Goal: Task Accomplishment & Management: Complete application form

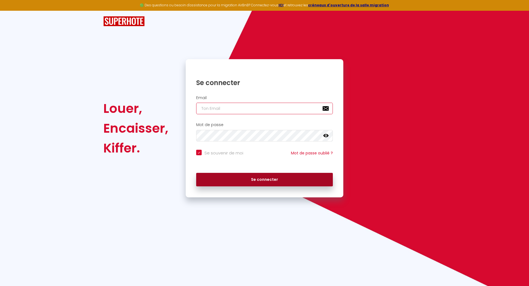
type input "[EMAIL_ADDRESS][DOMAIN_NAME]"
click at [238, 181] on button "Se connecter" at bounding box center [264, 180] width 137 height 14
checkbox input "true"
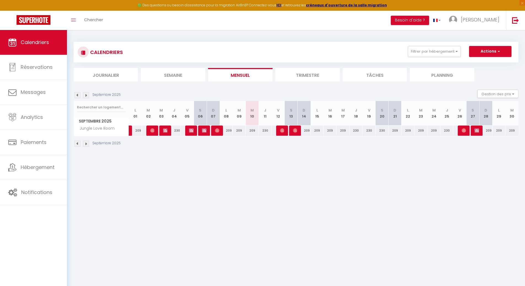
click at [229, 132] on div "209" at bounding box center [226, 131] width 13 height 10
type input "209"
type input "Lun 08 Septembre 2025"
type input "[DATE] Septembre 2025"
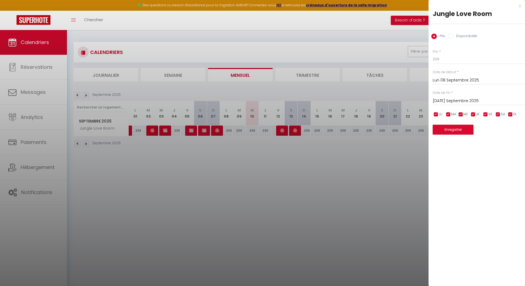
click at [254, 174] on div at bounding box center [262, 143] width 525 height 286
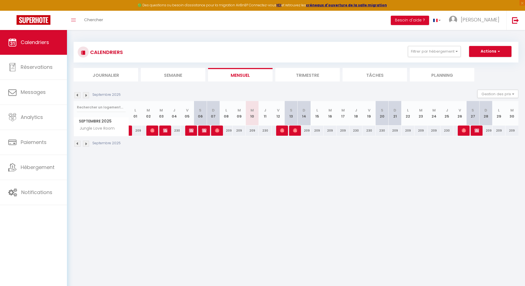
click at [227, 131] on div "209" at bounding box center [226, 131] width 13 height 10
type input "209"
type input "Lun 08 Septembre 2025"
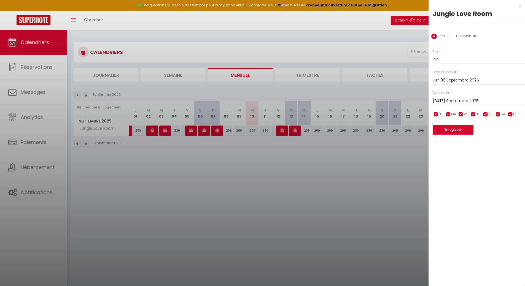
click at [485, 100] on input "[DATE] Septembre 2025" at bounding box center [479, 101] width 92 height 7
click at [507, 112] on span ">" at bounding box center [509, 110] width 12 height 11
click at [499, 175] on span "31" at bounding box center [498, 176] width 12 height 11
type input "Ven 31 Octobre 2025"
click at [474, 114] on input "checkbox" at bounding box center [474, 115] width 6 height 6
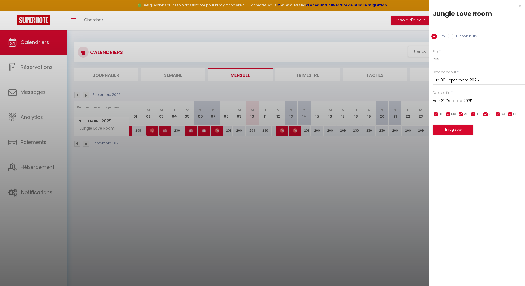
checkbox input "false"
click at [486, 115] on input "checkbox" at bounding box center [486, 115] width 6 height 6
checkbox input "false"
click at [498, 114] on input "checkbox" at bounding box center [498, 115] width 6 height 6
checkbox input "false"
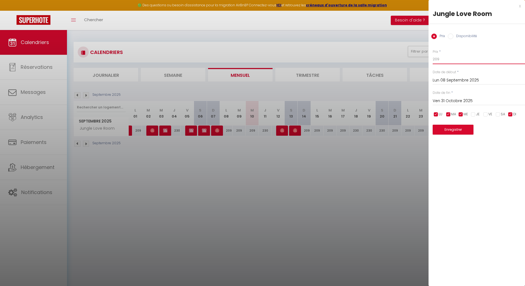
drag, startPoint x: 444, startPoint y: 60, endPoint x: 431, endPoint y: 60, distance: 12.7
click at [431, 60] on div "Prix * 209 Statut * Disponible Indisponible Date de début * Lun 08 Septembre 20…" at bounding box center [477, 88] width 96 height 93
type input "199"
click at [452, 129] on button "Enregistrer" at bounding box center [453, 130] width 41 height 10
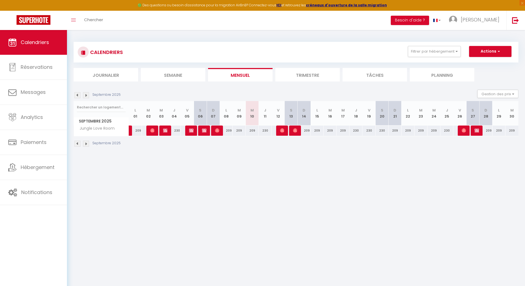
click at [312, 75] on li "Trimestre" at bounding box center [307, 75] width 65 height 14
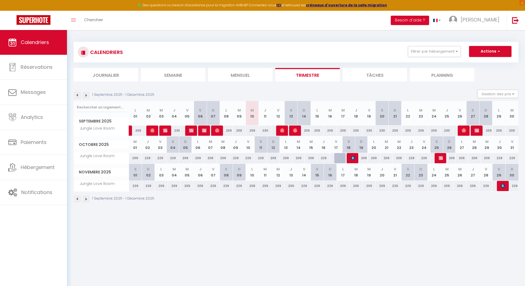
click at [229, 130] on div "209" at bounding box center [226, 131] width 13 height 10
type input "209"
type input "[DATE] Septembre 2025"
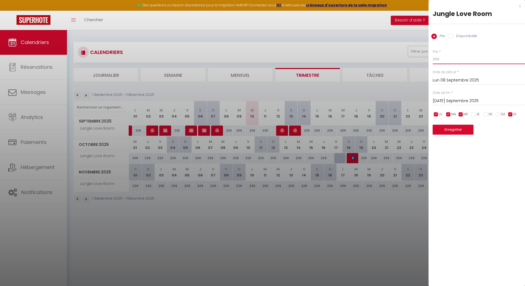
drag, startPoint x: 454, startPoint y: 58, endPoint x: 420, endPoint y: 57, distance: 34.7
click at [420, 57] on body "🟢 Des questions ou besoin d'assistance pour la migration AirBnB? Connectez-vous…" at bounding box center [262, 173] width 525 height 286
type input "199"
click at [494, 103] on input "[DATE] Septembre 2025" at bounding box center [479, 101] width 92 height 7
click at [509, 110] on span ">" at bounding box center [509, 110] width 12 height 11
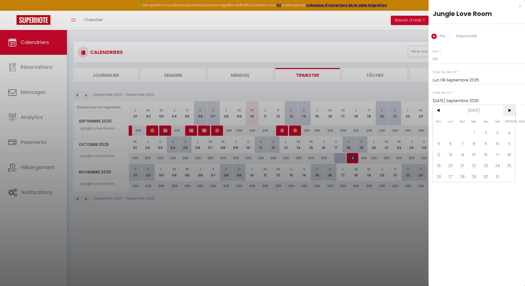
click at [509, 110] on span ">" at bounding box center [509, 110] width 12 height 11
click at [441, 187] on span "30" at bounding box center [439, 187] width 12 height 11
type input "Dim 30 Novembre 2025"
click at [452, 129] on button "Enregistrer" at bounding box center [453, 130] width 41 height 10
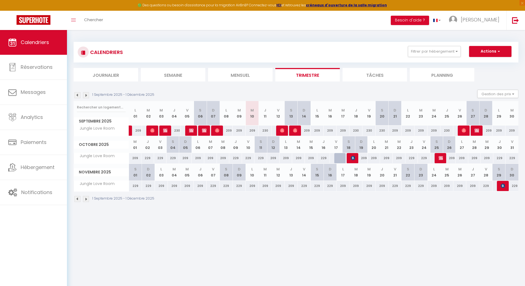
click at [253, 131] on div "209" at bounding box center [252, 131] width 13 height 10
type input "209"
type input "Mer 10 Septembre 2025"
type input "Jeu 11 Septembre 2025"
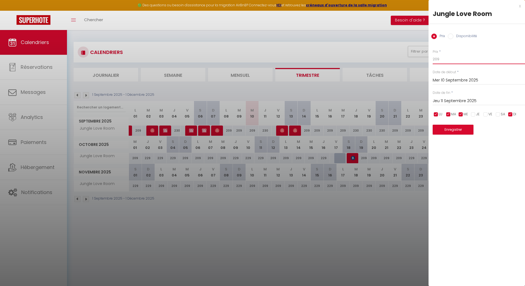
drag, startPoint x: 444, startPoint y: 59, endPoint x: 424, endPoint y: 60, distance: 19.3
click at [426, 58] on body "🟢 Des questions ou besoin d'assistance pour la migration AirBnB? Connectez-vous…" at bounding box center [262, 173] width 525 height 286
type input "199"
click at [446, 102] on input "Jeu 11 Septembre 2025" at bounding box center [479, 101] width 92 height 7
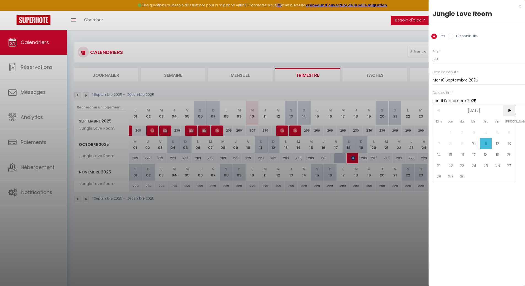
click at [513, 109] on span ">" at bounding box center [509, 110] width 12 height 11
click at [508, 110] on span ">" at bounding box center [509, 110] width 12 height 11
click at [440, 188] on span "30" at bounding box center [439, 187] width 12 height 11
type input "Dim 30 Novembre 2025"
click at [458, 130] on button "Enregistrer" at bounding box center [453, 130] width 41 height 10
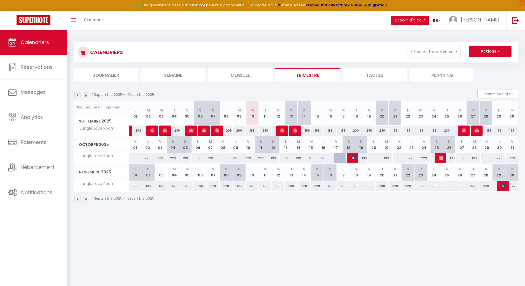
click at [250, 132] on div "199" at bounding box center [252, 131] width 13 height 10
type input "199"
type input "Mer 10 Septembre 2025"
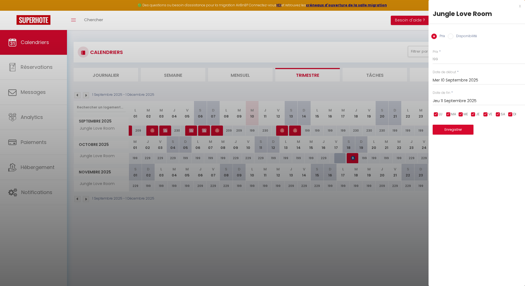
click at [479, 102] on input "Jeu 11 Septembre 2025" at bounding box center [479, 101] width 92 height 7
click at [510, 108] on span ">" at bounding box center [509, 110] width 12 height 11
click at [510, 110] on span ">" at bounding box center [509, 110] width 12 height 11
click at [436, 189] on span "30" at bounding box center [439, 187] width 12 height 11
type input "Dim 30 Novembre 2025"
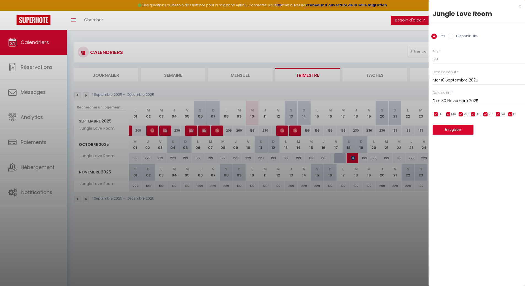
click at [438, 114] on input "checkbox" at bounding box center [436, 115] width 6 height 6
checkbox input "false"
drag, startPoint x: 447, startPoint y: 115, endPoint x: 456, endPoint y: 115, distance: 9.1
click at [447, 115] on input "checkbox" at bounding box center [449, 115] width 6 height 6
checkbox input "false"
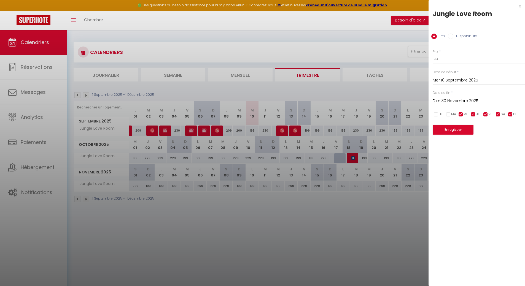
drag, startPoint x: 462, startPoint y: 115, endPoint x: 472, endPoint y: 115, distance: 10.5
click at [463, 115] on input "checkbox" at bounding box center [461, 115] width 6 height 6
checkbox input "false"
click at [511, 114] on input "checkbox" at bounding box center [511, 115] width 6 height 6
checkbox input "false"
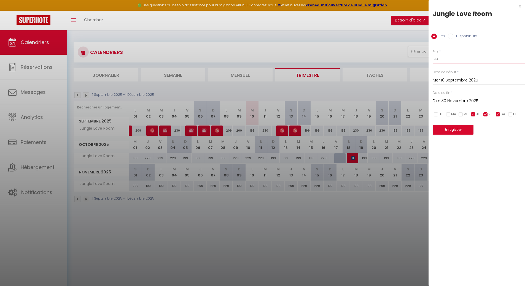
drag, startPoint x: 441, startPoint y: 60, endPoint x: 430, endPoint y: 58, distance: 11.8
click at [430, 58] on div "Prix * 199 Statut * Disponible Indisponible Date de début * Mer 10 Septembre 20…" at bounding box center [477, 88] width 96 height 93
type input "219"
click at [454, 130] on button "Enregistrer" at bounding box center [453, 130] width 41 height 10
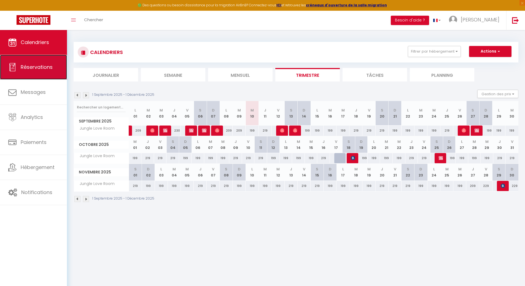
click at [49, 70] on span "Réservations" at bounding box center [37, 67] width 32 height 7
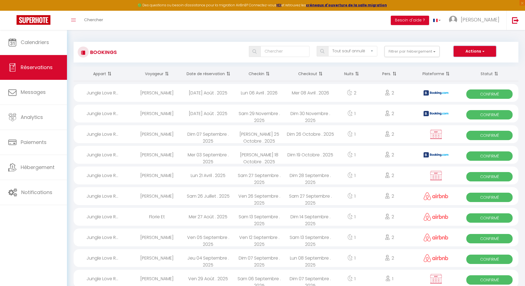
click at [476, 52] on button "Actions" at bounding box center [475, 51] width 42 height 11
click at [452, 63] on link "Nouvelle Réservation" at bounding box center [466, 63] width 59 height 7
select select
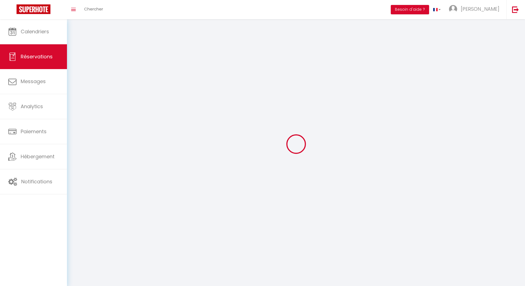
select select
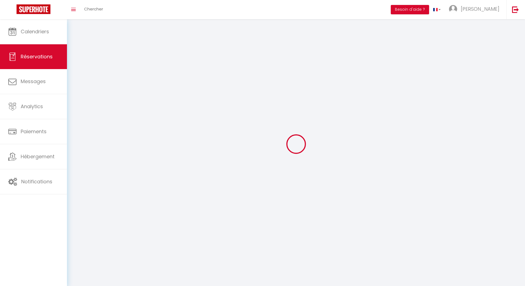
select select
checkbox input "false"
select select
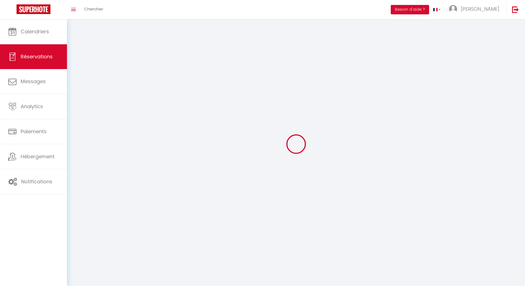
select select
checkbox input "false"
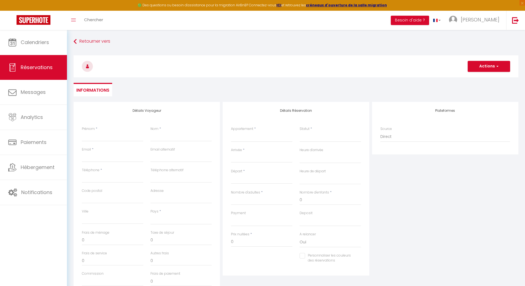
select select
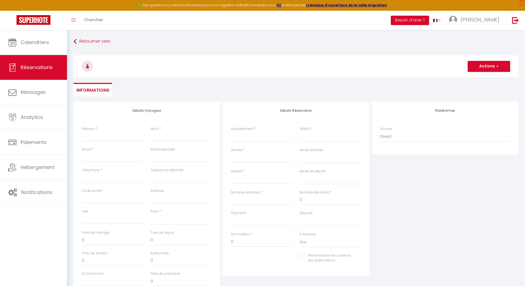
select select
checkbox input "false"
select select
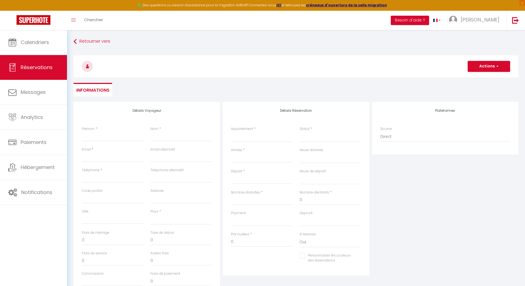
select select
checkbox input "false"
select select
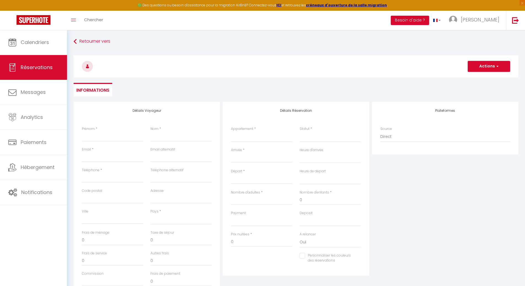
select select
click at [100, 160] on input "Email client" at bounding box center [112, 157] width 61 height 10
paste input "[EMAIL_ADDRESS][DOMAIN_NAME]"
type input "[EMAIL_ADDRESS][DOMAIN_NAME]"
select select
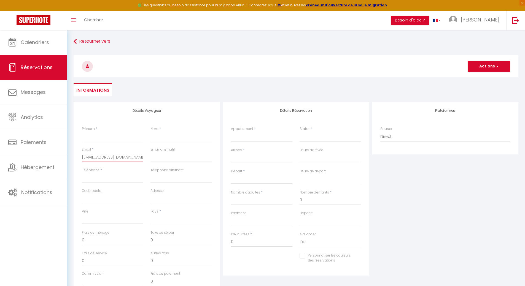
select select
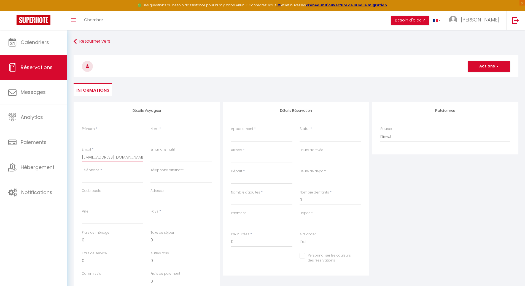
select select
checkbox input "false"
type input "[EMAIL_ADDRESS][DOMAIN_NAME]"
click at [99, 138] on input "Prénom" at bounding box center [112, 137] width 61 height 10
paste input "[PERSON_NAME]"
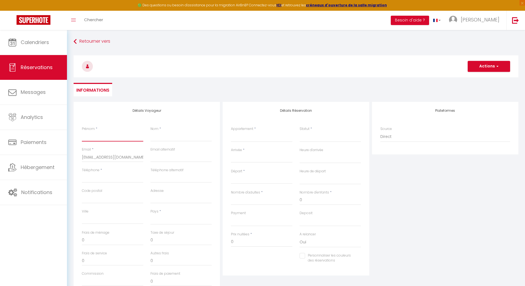
type input "[PERSON_NAME]"
select select
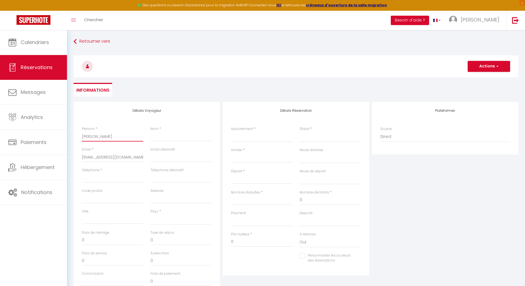
select select
checkbox input "false"
click at [104, 137] on input "[PERSON_NAME]" at bounding box center [112, 137] width 61 height 10
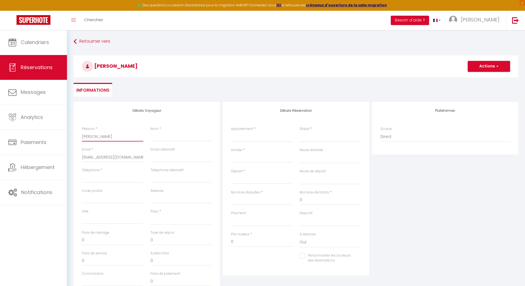
click at [104, 137] on input "[PERSON_NAME]" at bounding box center [112, 137] width 61 height 10
type input "Herve"
select select
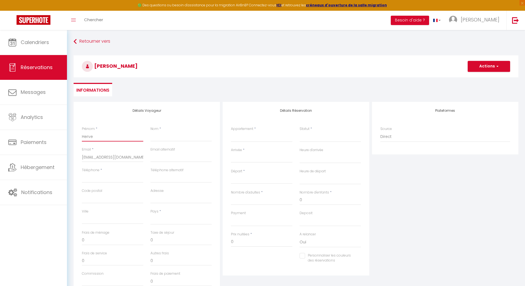
select select
checkbox input "false"
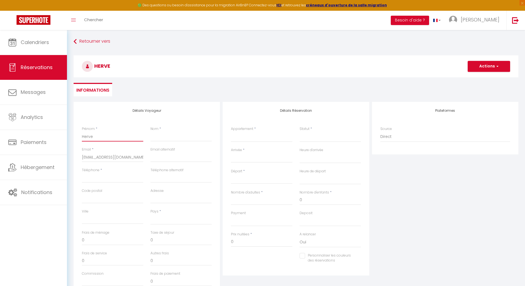
type input "Herve"
click at [158, 136] on input "Nom" at bounding box center [181, 137] width 61 height 10
paste input "[PERSON_NAME]"
type input "[PERSON_NAME]"
select select
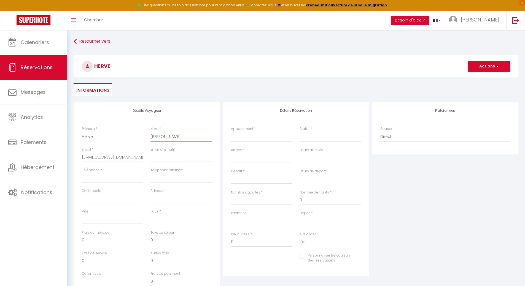
select select
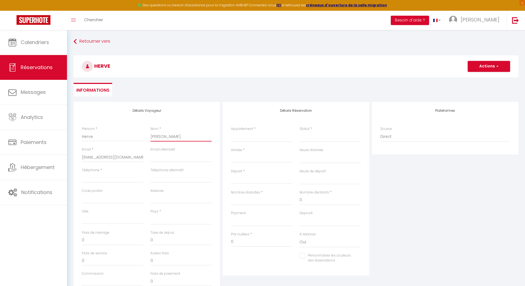
select select
checkbox input "false"
type input "[PERSON_NAME]"
click at [119, 183] on input "Téléphone" at bounding box center [112, 178] width 61 height 10
click at [98, 177] on input "Téléphone" at bounding box center [112, 178] width 61 height 10
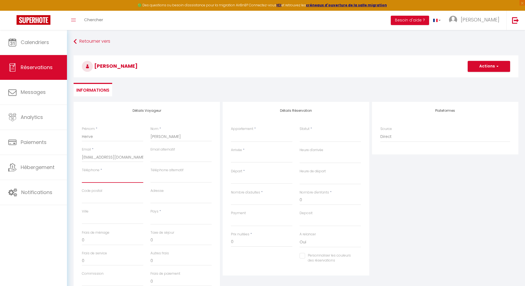
paste input "0682374273"
type input "0682374273"
select select
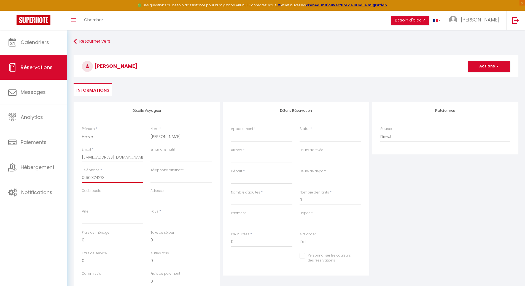
select select
checkbox input "false"
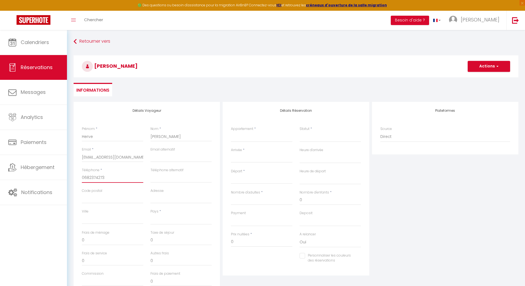
type input "0682374273"
click at [248, 138] on select "Jungle Love Room" at bounding box center [261, 137] width 61 height 10
select select "40382"
click at [231, 132] on select "Jungle Love Room" at bounding box center [261, 137] width 61 height 10
select select
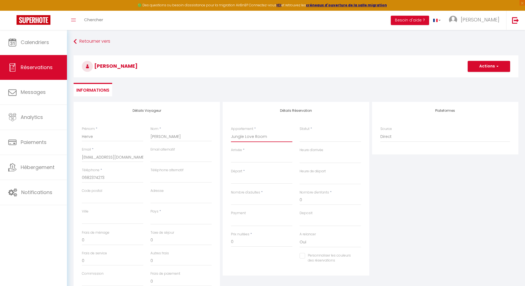
select select
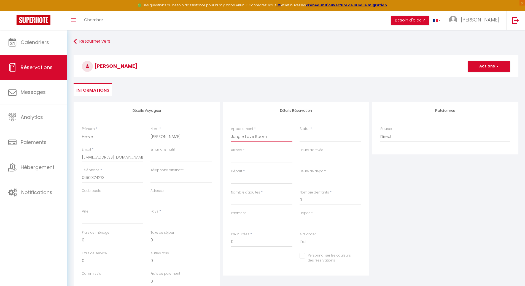
checkbox input "false"
click at [316, 138] on select "Confirmé Non Confirmé [PERSON_NAME] par le voyageur No Show Request" at bounding box center [330, 137] width 61 height 10
click at [306, 128] on label "Statut" at bounding box center [305, 129] width 10 height 5
click at [306, 132] on select "Confirmé Non Confirmé [PERSON_NAME] par le voyageur No Show Request" at bounding box center [330, 137] width 61 height 10
select select
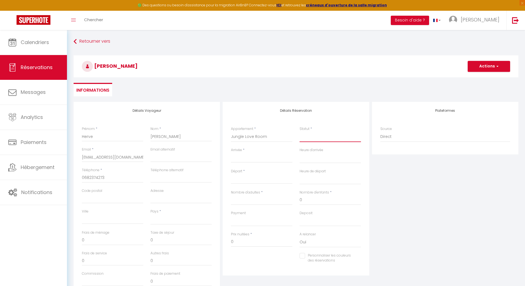
select select
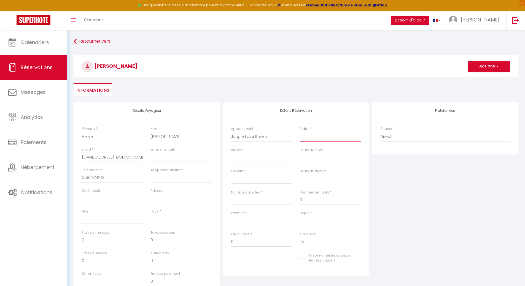
checkbox input "false"
drag, startPoint x: 307, startPoint y: 140, endPoint x: 309, endPoint y: 142, distance: 3.5
click at [309, 142] on select "Confirmé Non Confirmé [PERSON_NAME] par le voyageur No Show Request" at bounding box center [330, 137] width 61 height 10
select select "1"
click at [300, 132] on select "Confirmé Non Confirmé [PERSON_NAME] par le voyageur No Show Request" at bounding box center [330, 137] width 61 height 10
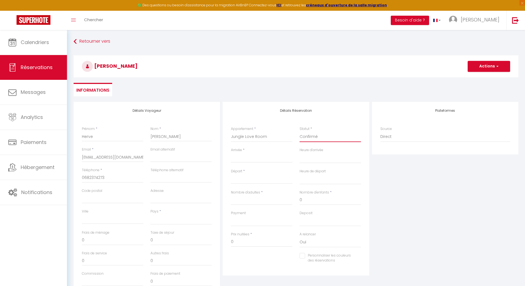
select select
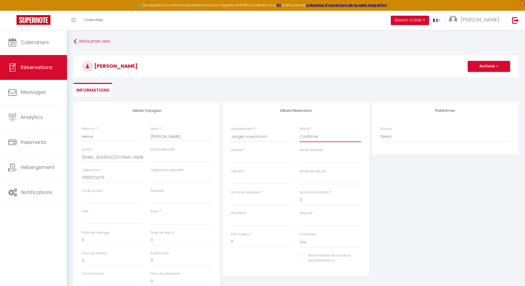
checkbox input "false"
click at [245, 158] on input "Arrivée" at bounding box center [261, 158] width 61 height 7
click at [245, 159] on input "Arrivée" at bounding box center [261, 158] width 61 height 7
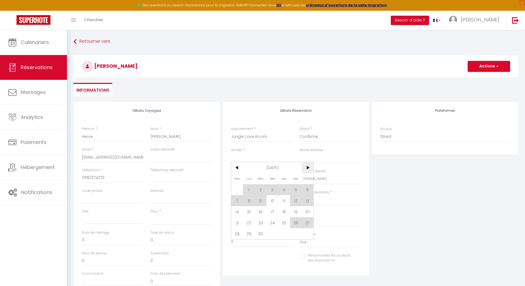
click at [308, 168] on span ">" at bounding box center [308, 167] width 12 height 11
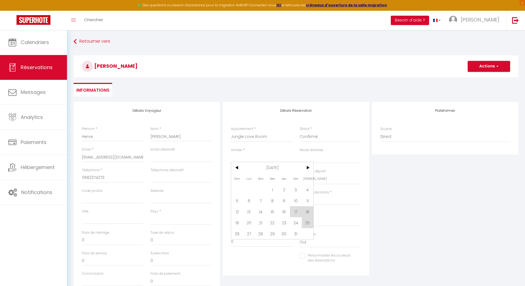
click at [258, 224] on span "21" at bounding box center [261, 223] width 12 height 11
select select
type input "[DATE] Octobre 2025"
select select
type input "Mer 22 Octobre 2025"
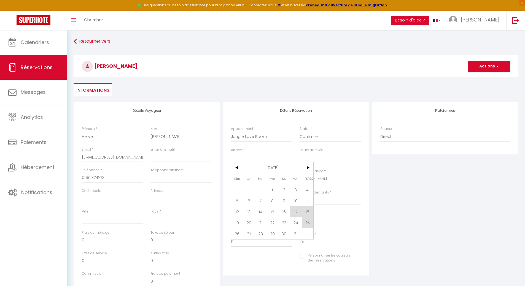
select select
checkbox input "false"
click at [264, 176] on input "Mer 22 Octobre 2025" at bounding box center [261, 179] width 61 height 7
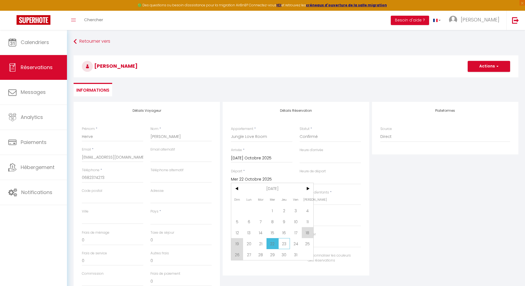
click at [287, 245] on span "23" at bounding box center [284, 243] width 12 height 11
select select
type input "Jeu 23 Octobre 2025"
select select
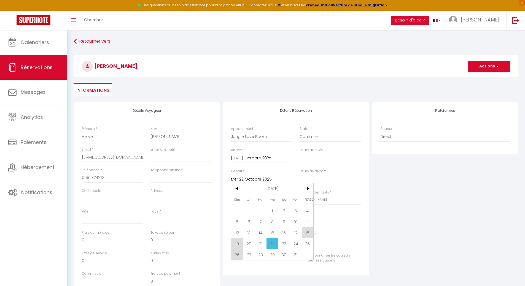
select select
checkbox input "false"
click at [285, 243] on input "0" at bounding box center [261, 242] width 61 height 10
drag, startPoint x: 270, startPoint y: 241, endPoint x: 226, endPoint y: 241, distance: 43.8
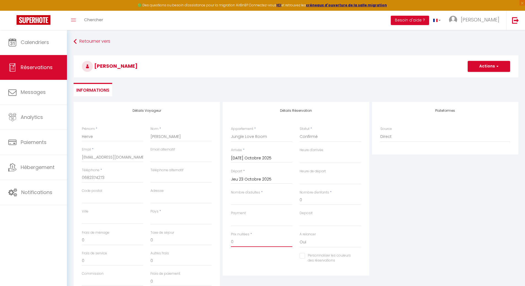
click at [226, 241] on div "Détails Réservation Appartement * Jungle Love Room Statut * Confirmé Non Confir…" at bounding box center [296, 189] width 146 height 174
click at [248, 263] on div "Personnaliser les couleurs des réservations #D7092E" at bounding box center [295, 261] width 137 height 16
click at [251, 198] on input "Nombre d'adultes" at bounding box center [261, 200] width 61 height 10
type input "2"
select select
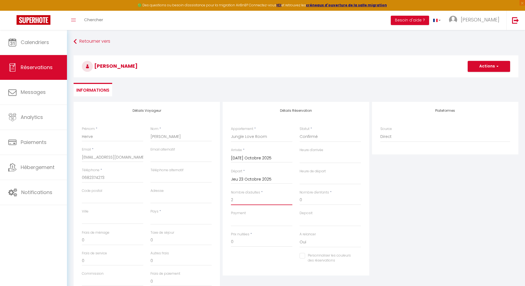
select select
checkbox input "false"
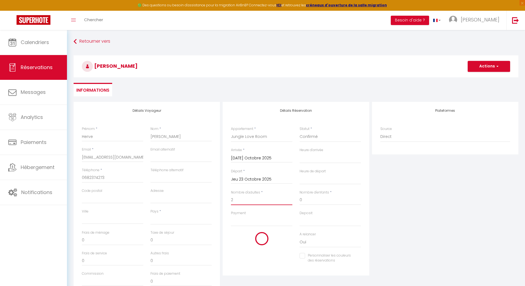
select select
type input "20"
select select
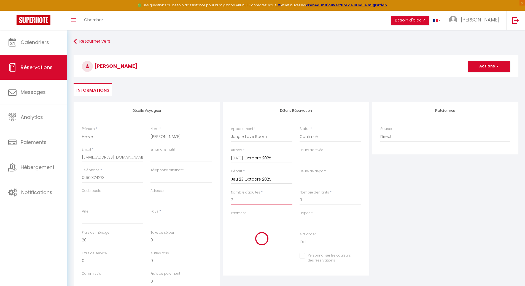
select select
type input "398"
checkbox input "false"
type input "2"
click at [159, 221] on select "[GEOGRAPHIC_DATA] [GEOGRAPHIC_DATA] [GEOGRAPHIC_DATA] [GEOGRAPHIC_DATA] [GEOGRA…" at bounding box center [181, 219] width 61 height 10
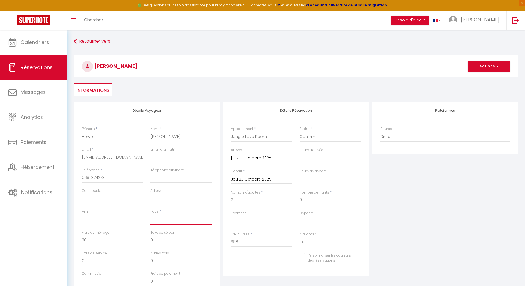
click at [151, 214] on select "[GEOGRAPHIC_DATA] [GEOGRAPHIC_DATA] [GEOGRAPHIC_DATA] [GEOGRAPHIC_DATA] [GEOGRA…" at bounding box center [181, 219] width 61 height 10
select select "FR"
select select
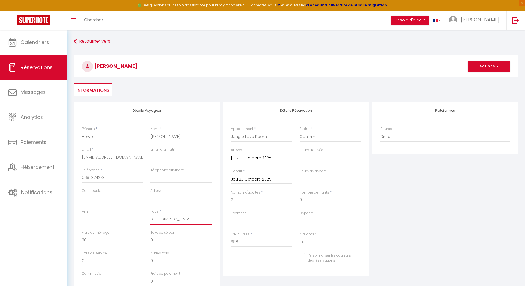
select select
checkbox input "false"
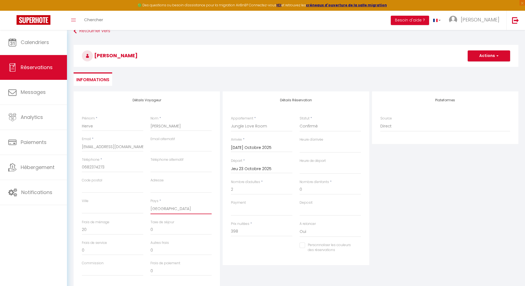
scroll to position [28, 0]
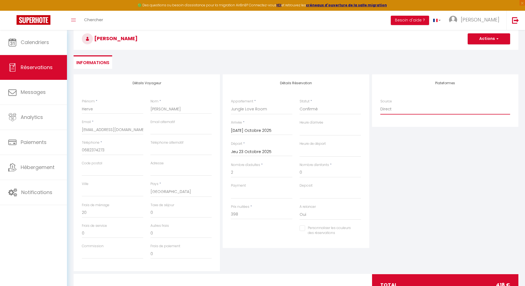
click at [390, 111] on select "Direct [DOMAIN_NAME] [DOMAIN_NAME] Chalet montagne Expedia Gite de [GEOGRAPHIC_…" at bounding box center [445, 109] width 130 height 10
select select "70"
click at [380, 104] on select "Direct [DOMAIN_NAME] [DOMAIN_NAME] Chalet montagne Expedia Gite de [GEOGRAPHIC_…" at bounding box center [445, 109] width 130 height 10
select select
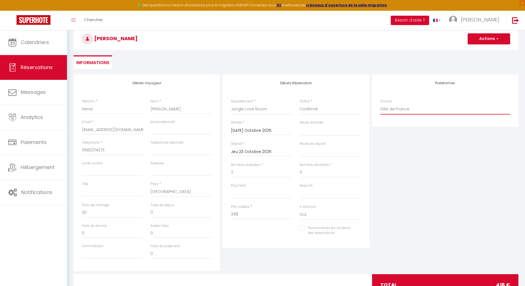
select select
checkbox input "false"
click at [394, 149] on div "Plateformes Source Direct [DOMAIN_NAME] [DOMAIN_NAME] Chalet montagne Expedia G…" at bounding box center [445, 172] width 149 height 197
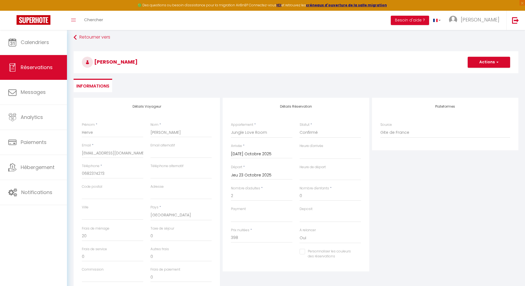
scroll to position [0, 0]
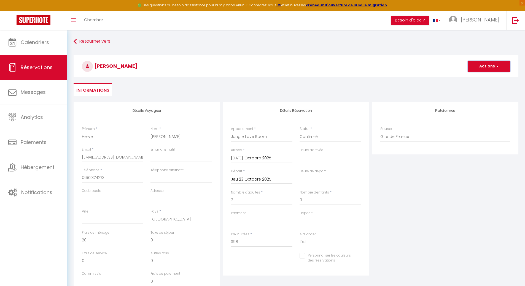
click at [485, 65] on button "Actions" at bounding box center [489, 66] width 42 height 11
click at [477, 77] on link "Enregistrer" at bounding box center [484, 78] width 44 height 7
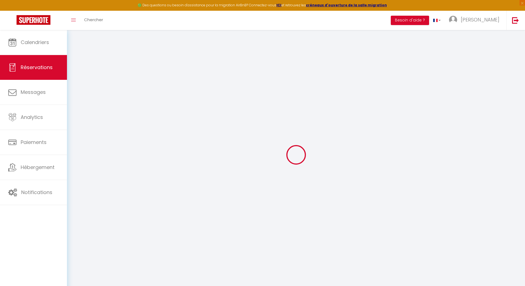
select select "not_cancelled"
